Goal: Information Seeking & Learning: Learn about a topic

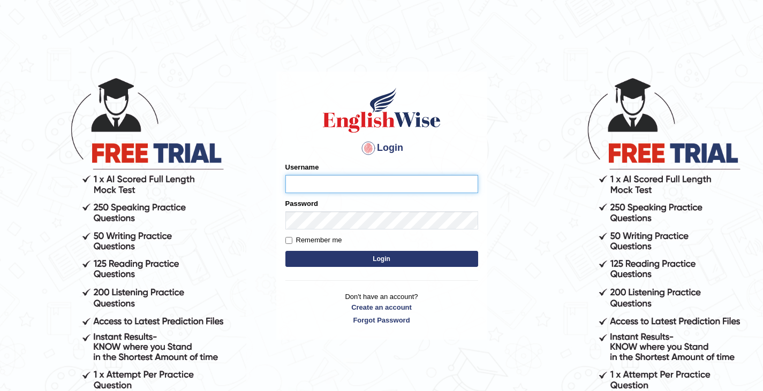
click at [330, 175] on input "Username" at bounding box center [381, 184] width 193 height 18
type input "0411980057"
click at [322, 206] on div "Password" at bounding box center [381, 214] width 193 height 31
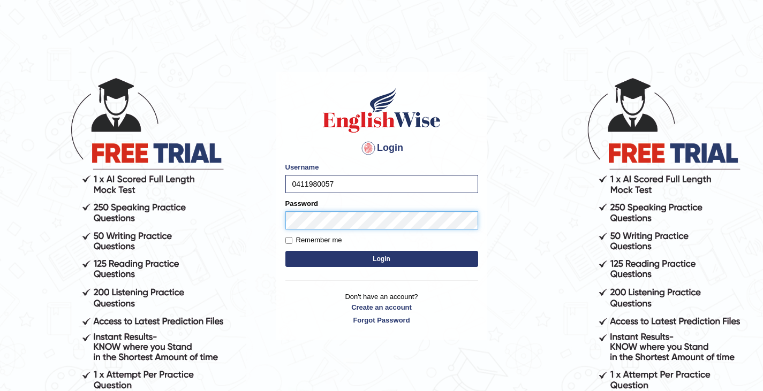
click at [285, 251] on button "Login" at bounding box center [381, 259] width 193 height 16
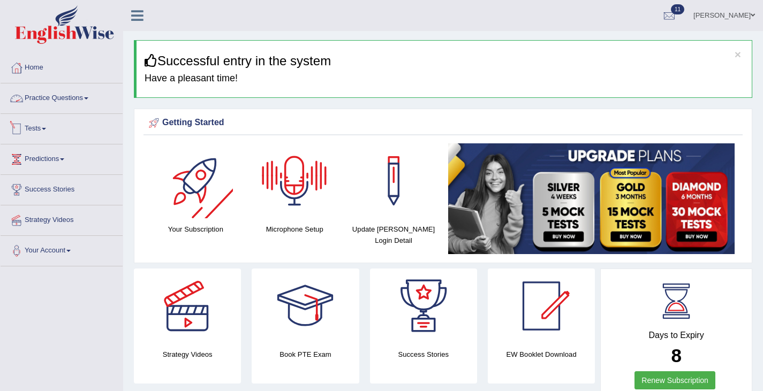
click at [74, 94] on link "Practice Questions" at bounding box center [62, 97] width 122 height 27
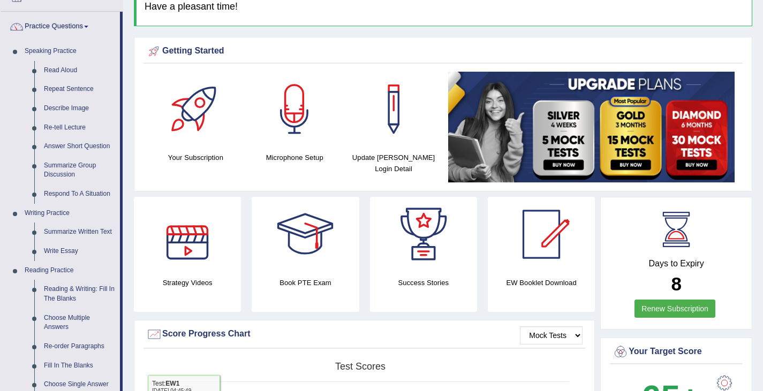
scroll to position [39, 0]
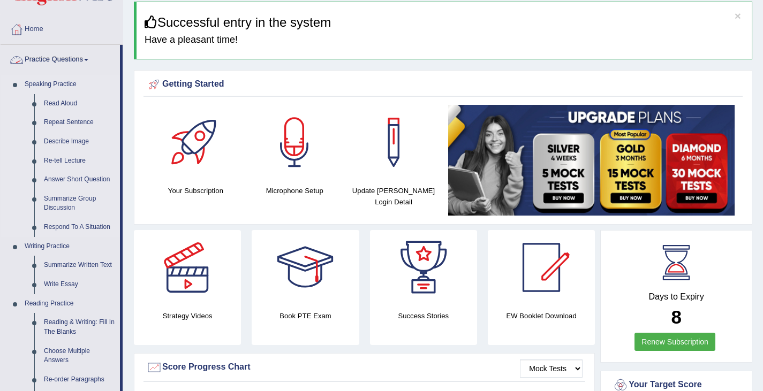
click at [42, 83] on link "Speaking Practice" at bounding box center [70, 84] width 100 height 19
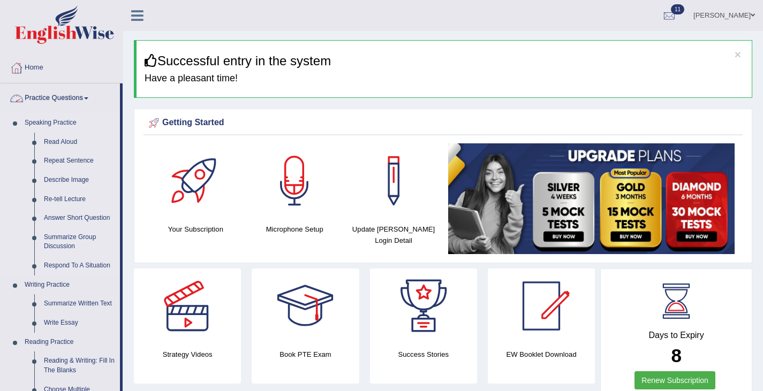
click at [63, 123] on link "Speaking Practice" at bounding box center [70, 122] width 100 height 19
click at [55, 96] on link "Practice Questions" at bounding box center [60, 97] width 119 height 27
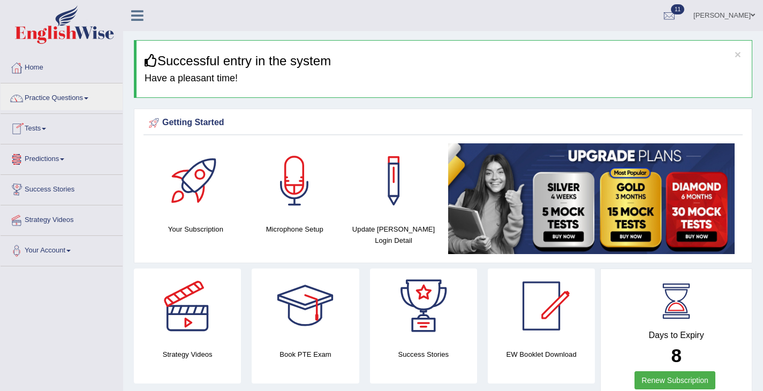
click at [43, 132] on link "Tests" at bounding box center [62, 127] width 122 height 27
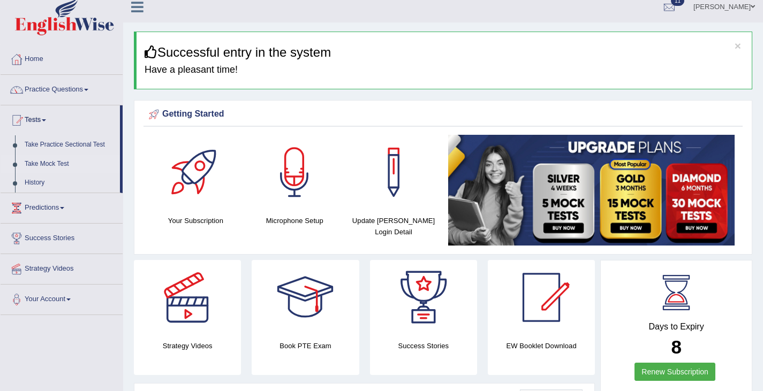
scroll to position [9, 0]
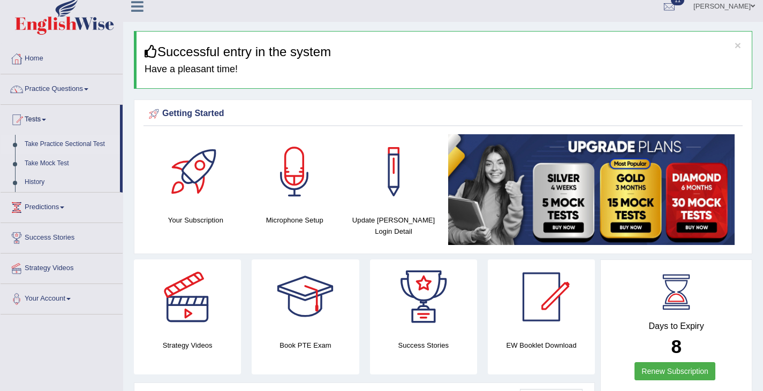
click at [51, 141] on link "Take Practice Sectional Test" at bounding box center [70, 144] width 100 height 19
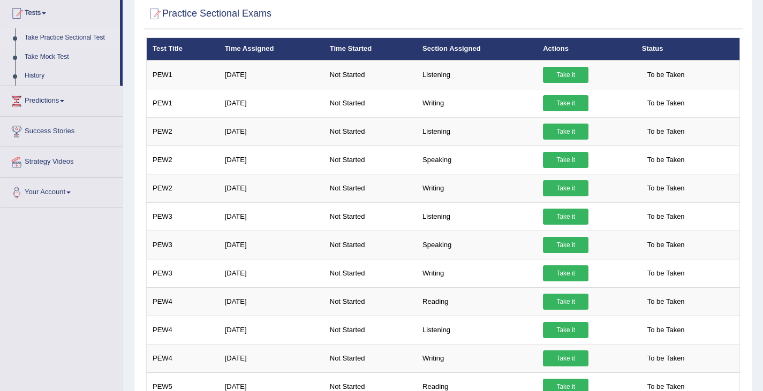
scroll to position [115, 0]
